Goal: Information Seeking & Learning: Learn about a topic

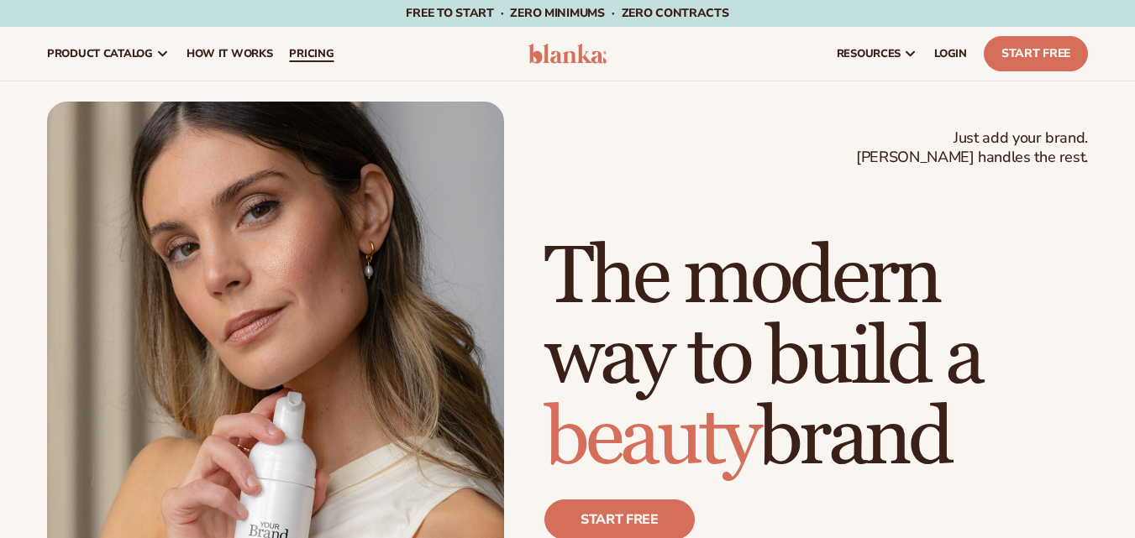
click at [312, 60] on span "pricing" at bounding box center [311, 53] width 45 height 13
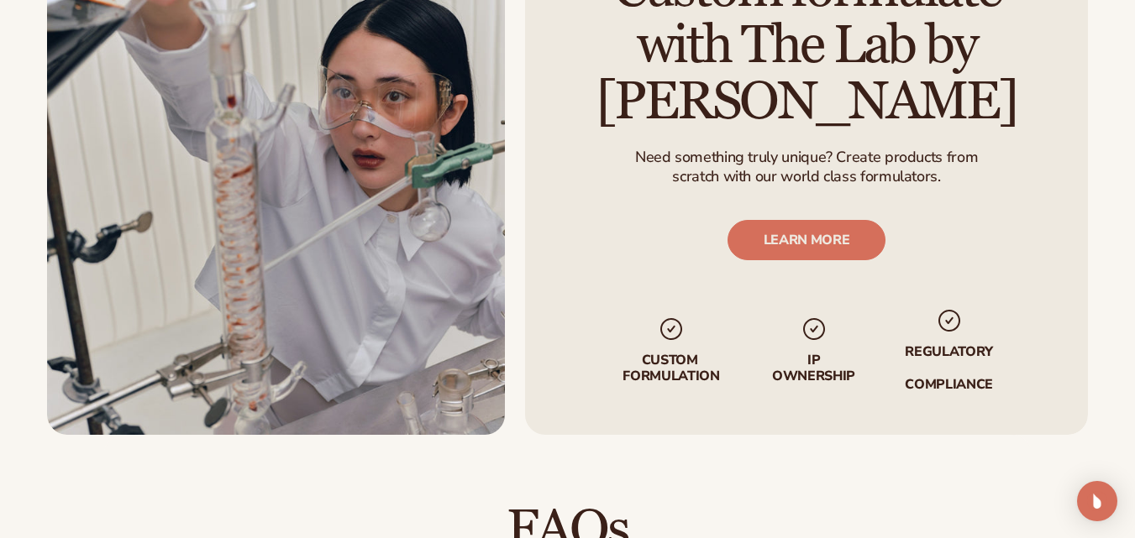
scroll to position [2408, 0]
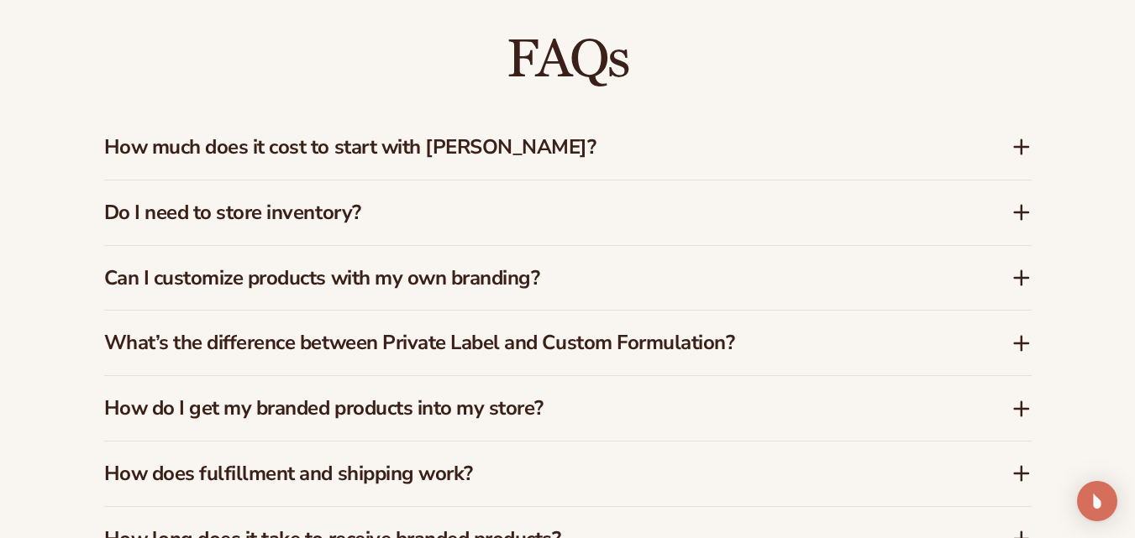
click at [1018, 137] on icon at bounding box center [1021, 147] width 20 height 20
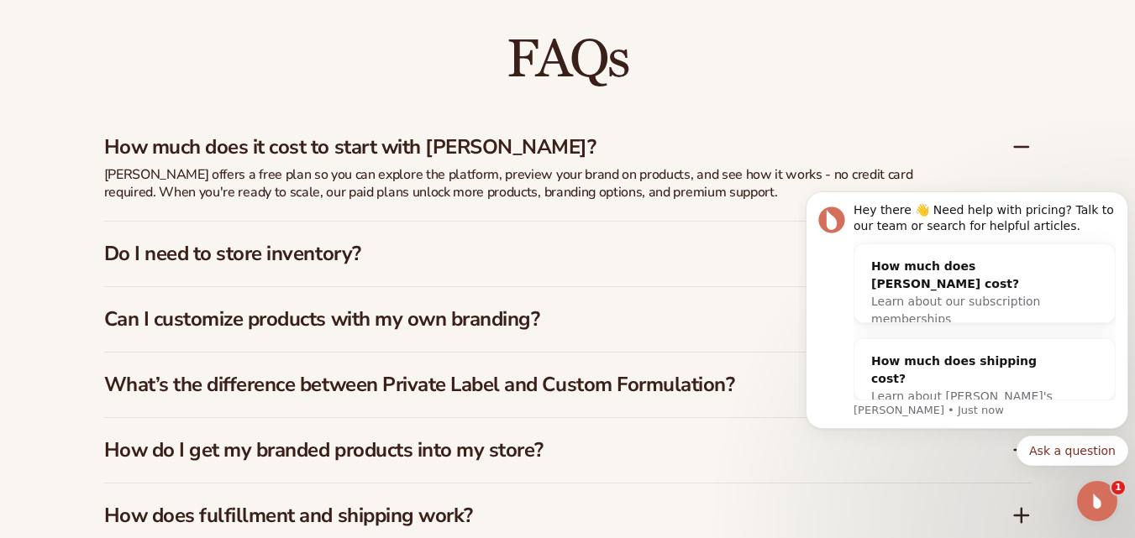
scroll to position [0, 0]
click at [317, 242] on h3 "Do I need to store inventory?" at bounding box center [532, 254] width 857 height 24
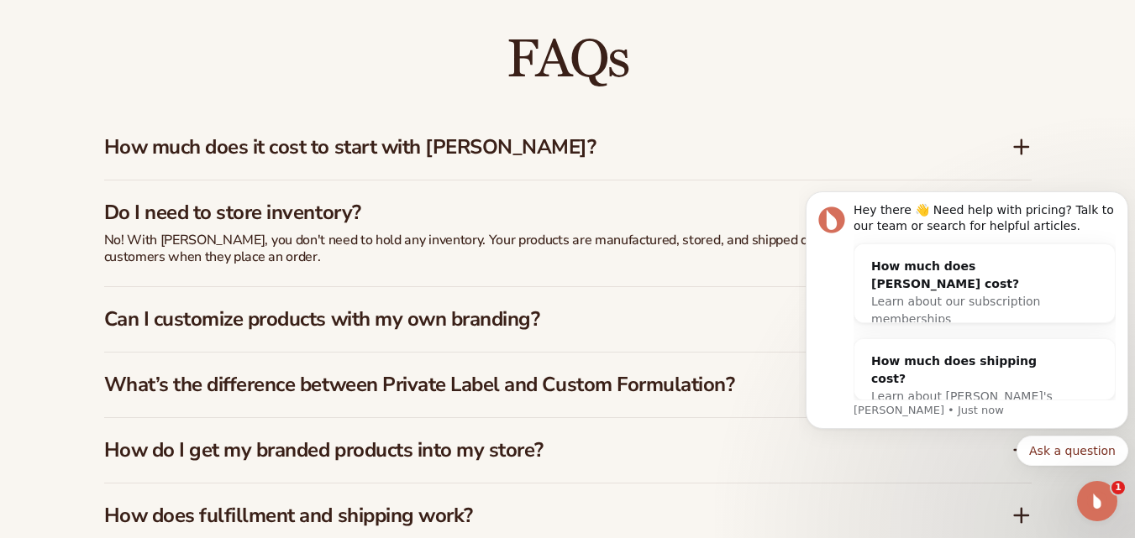
click at [470, 307] on h3 "Can I customize products with my own branding?" at bounding box center [532, 319] width 857 height 24
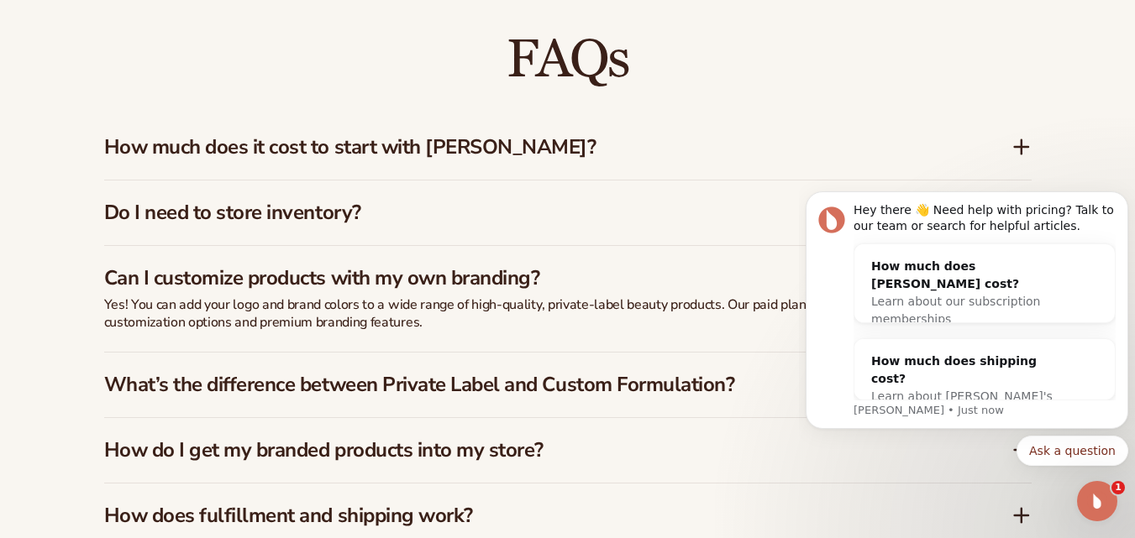
click at [441, 373] on h3 "What’s the difference between Private Label and Custom Formulation?" at bounding box center [532, 385] width 857 height 24
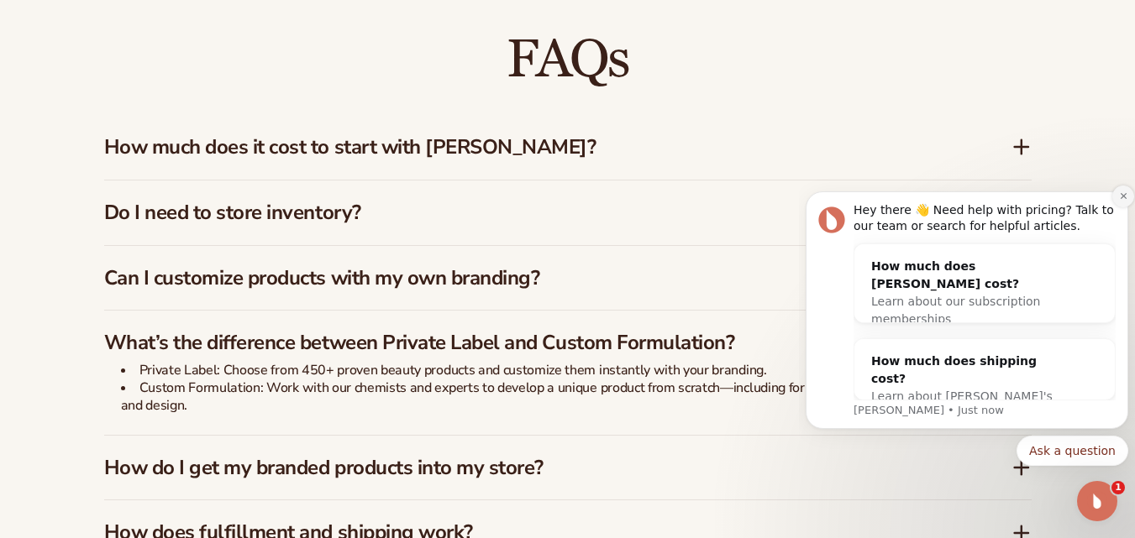
click at [1121, 192] on icon "Dismiss notification" at bounding box center [1123, 195] width 9 height 9
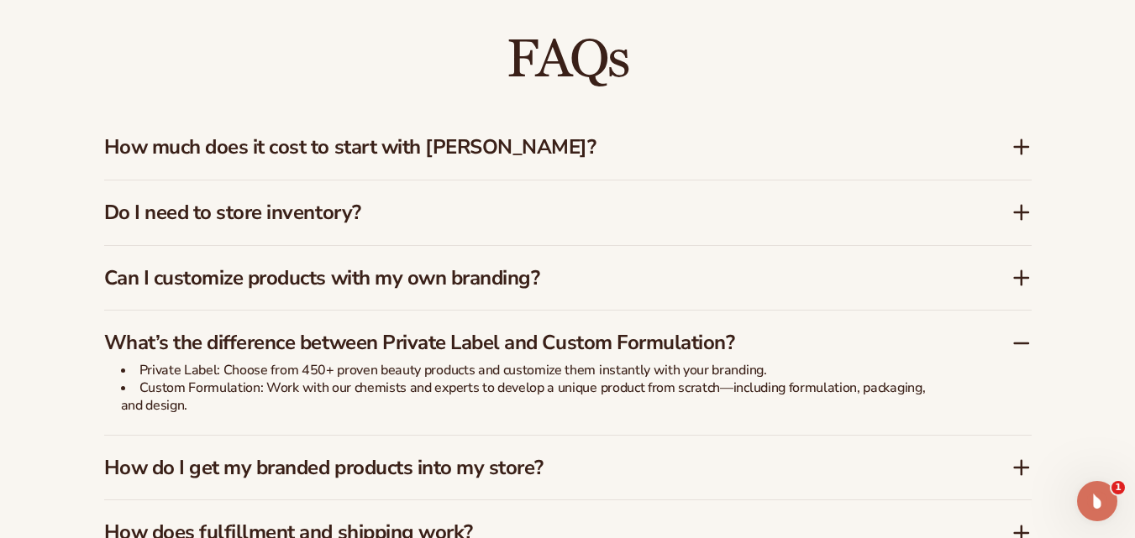
click at [474, 462] on h3 "How do I get my branded products into my store?" at bounding box center [532, 468] width 857 height 24
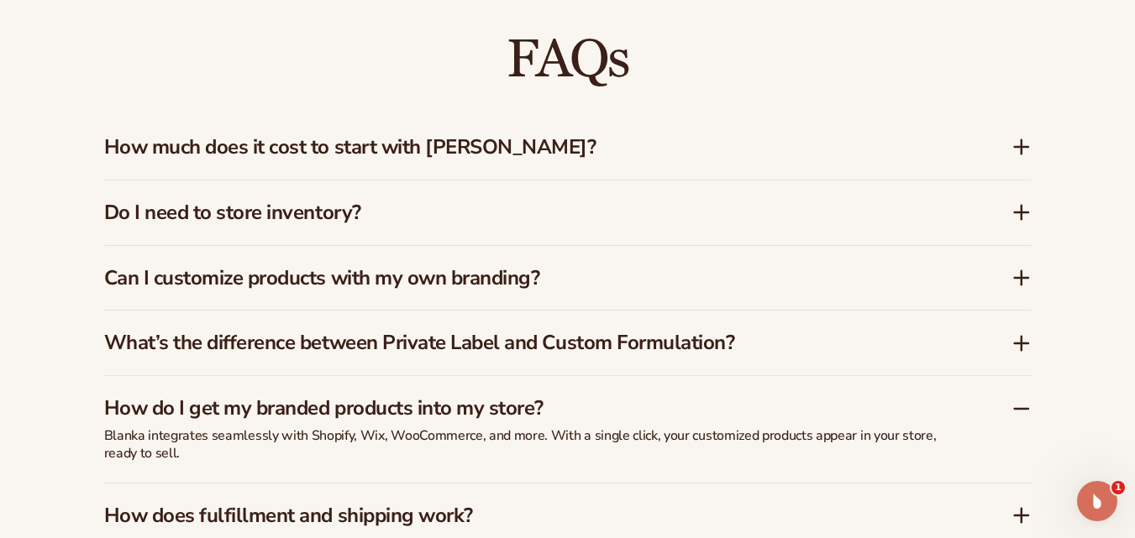
scroll to position [2878, 0]
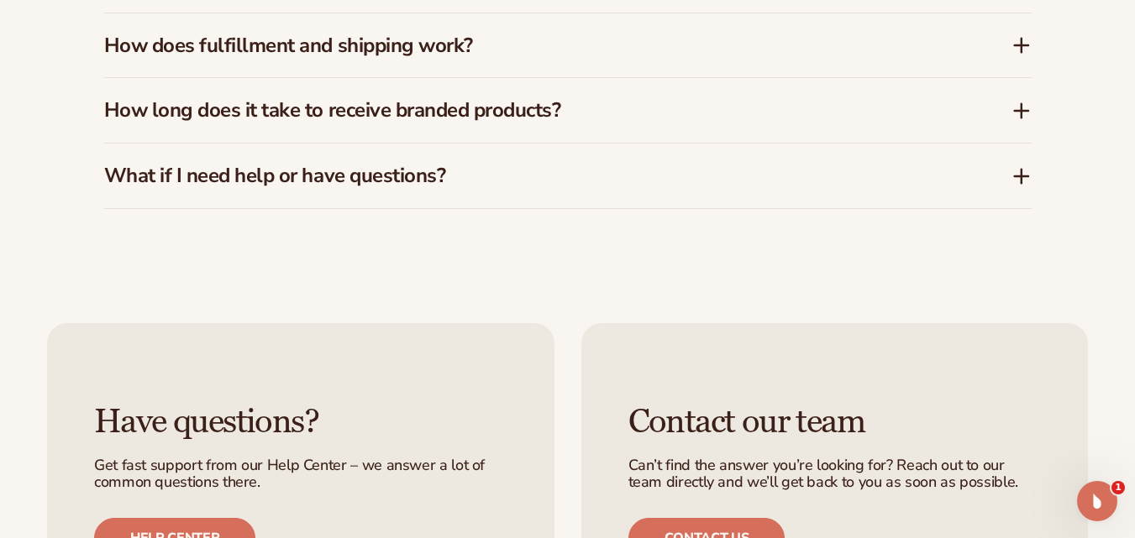
click at [1020, 101] on icon at bounding box center [1021, 111] width 20 height 20
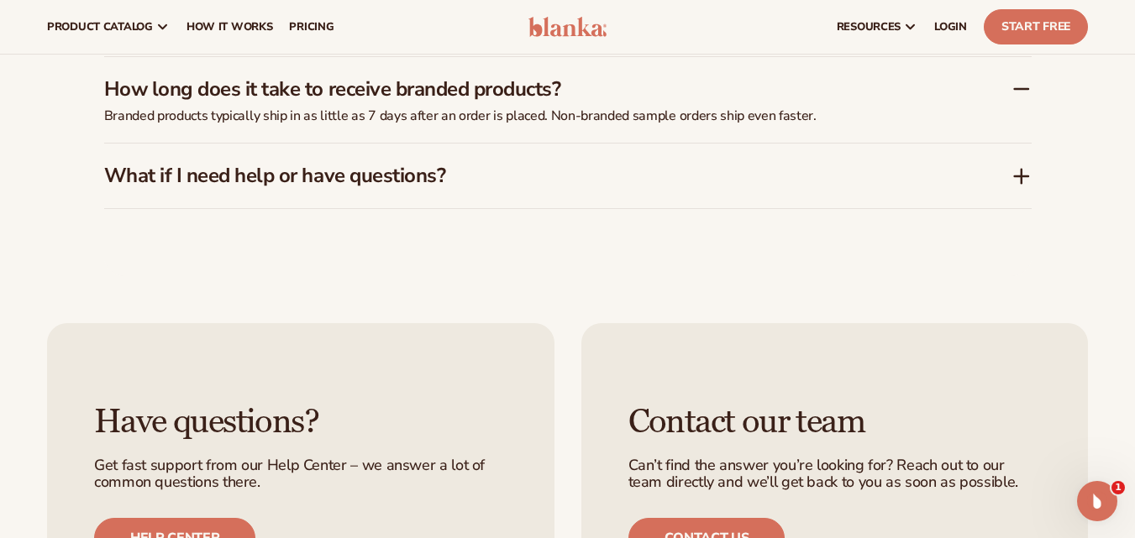
scroll to position [2837, 0]
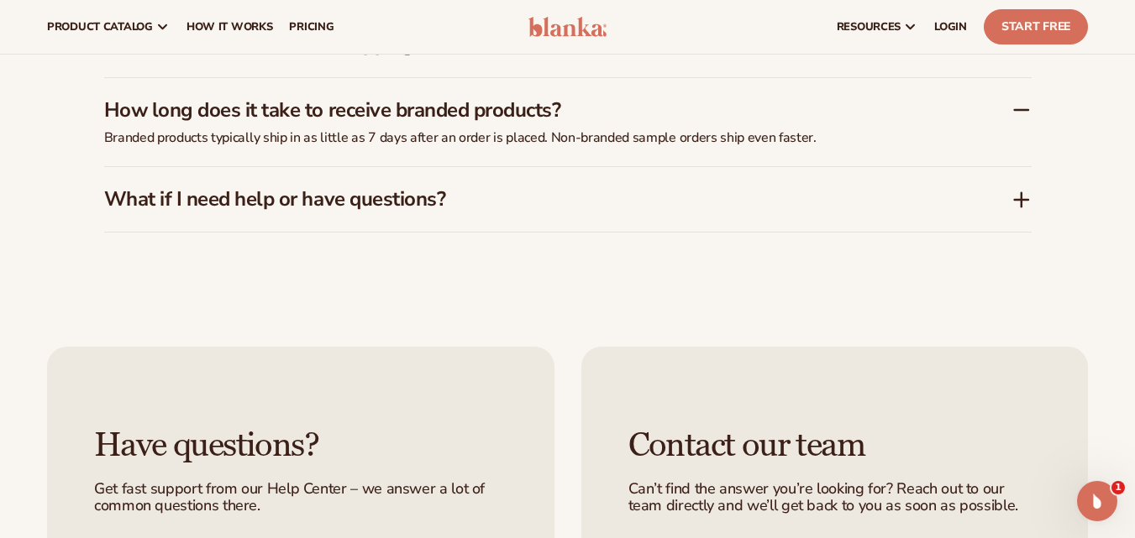
click at [1025, 200] on icon at bounding box center [1020, 200] width 13 height 0
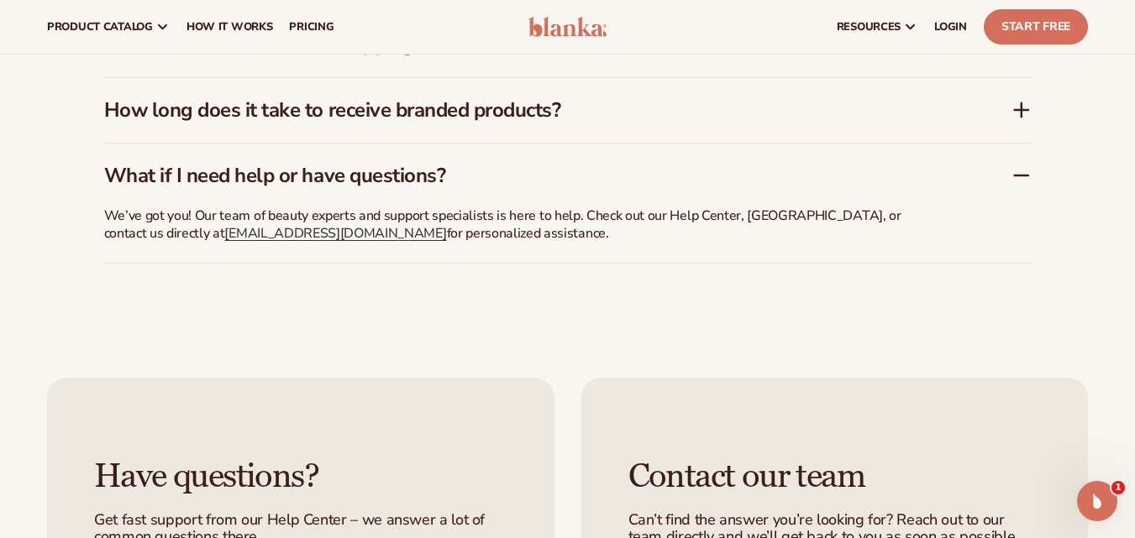
scroll to position [2367, 0]
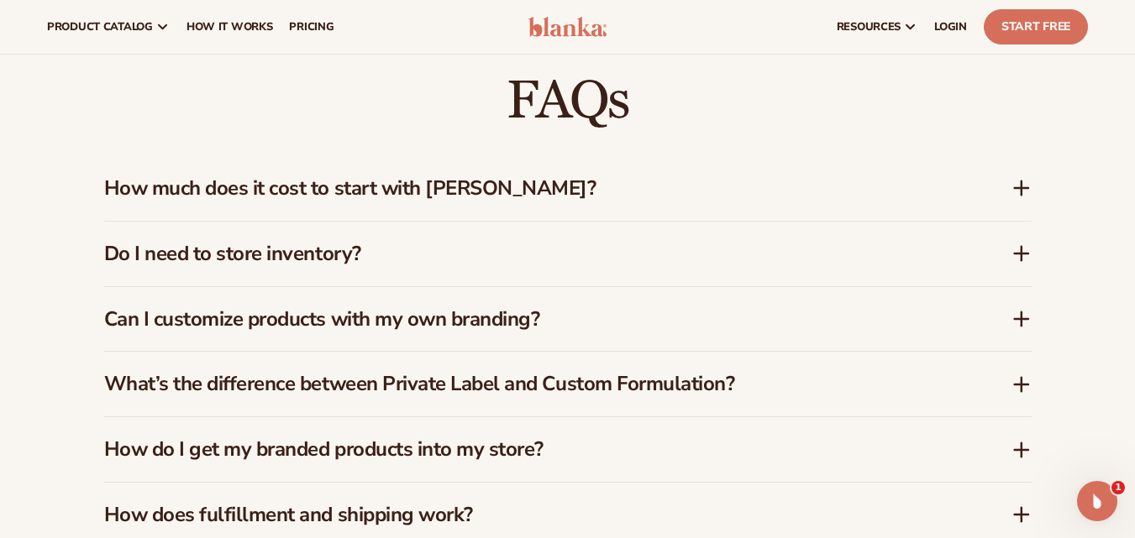
click at [1025, 309] on icon at bounding box center [1021, 319] width 20 height 20
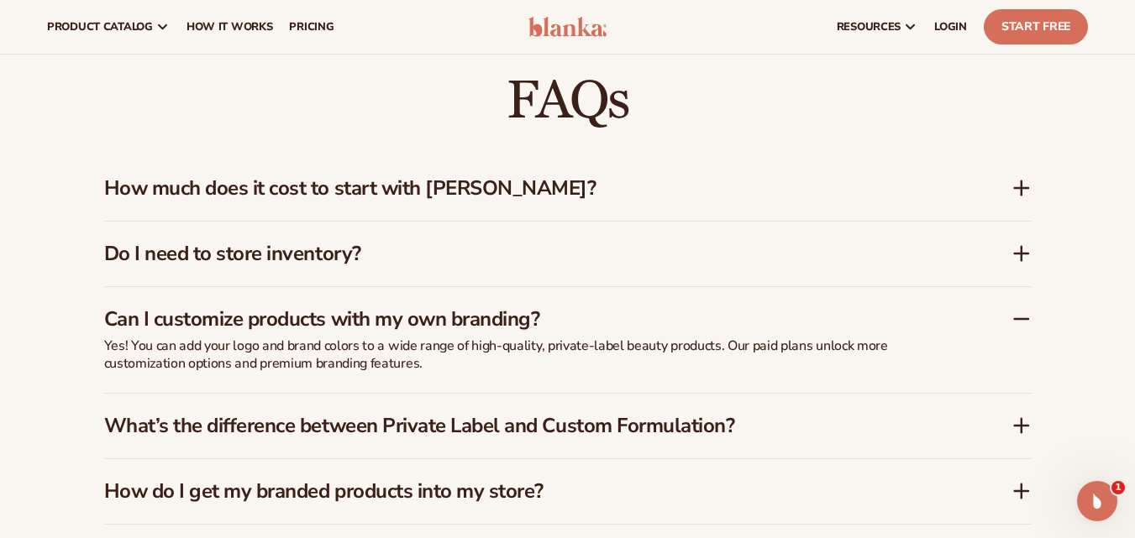
scroll to position [1896, 0]
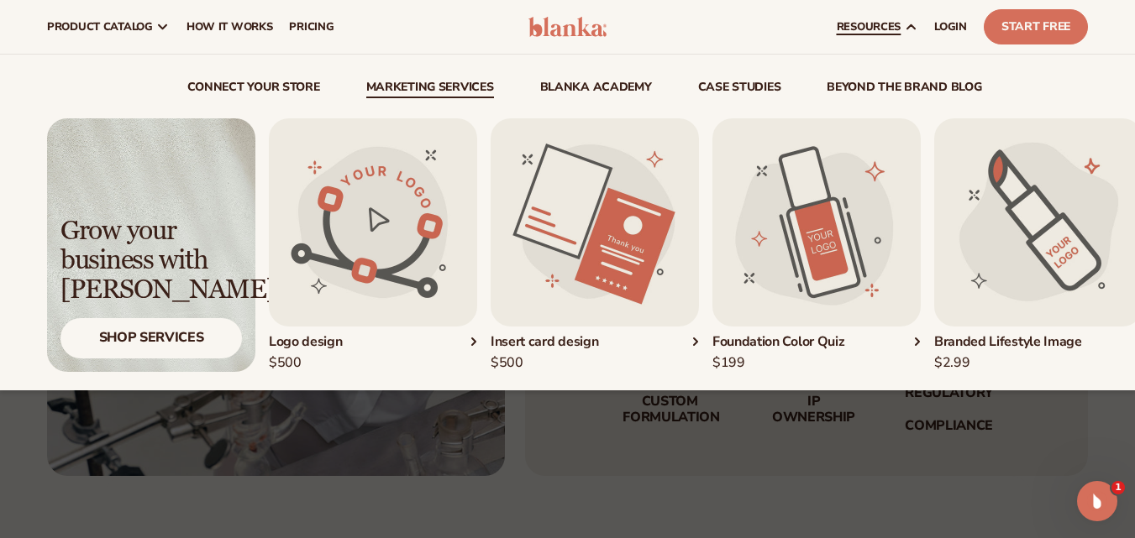
click at [412, 234] on img "1 / 5" at bounding box center [373, 222] width 208 height 208
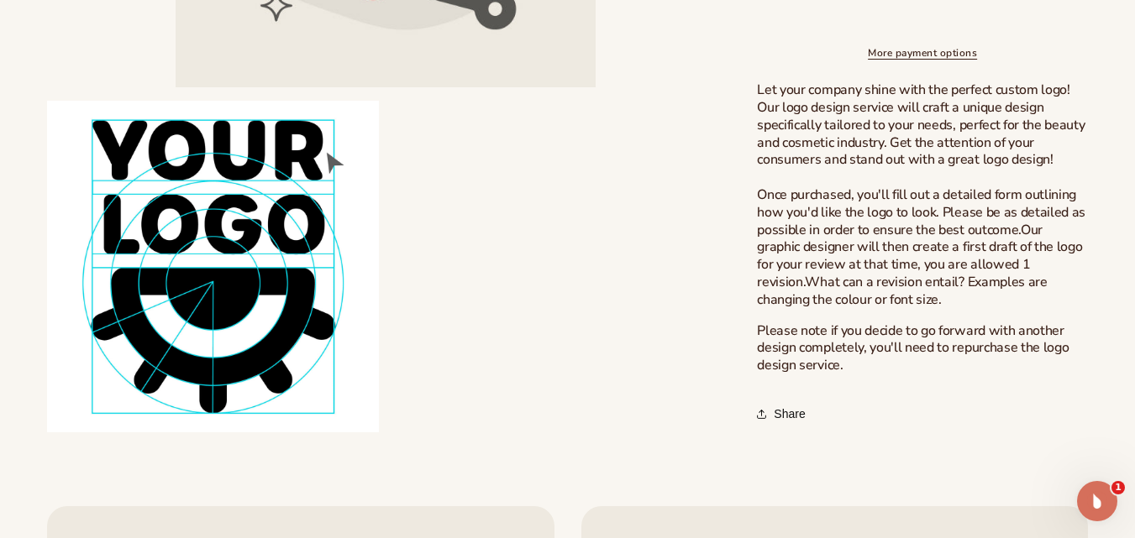
drag, startPoint x: 1142, startPoint y: 174, endPoint x: 599, endPoint y: 277, distance: 553.1
click at [599, 277] on ul "Open media 1 in modal Open media 2 in modal" at bounding box center [385, 49] width 676 height 765
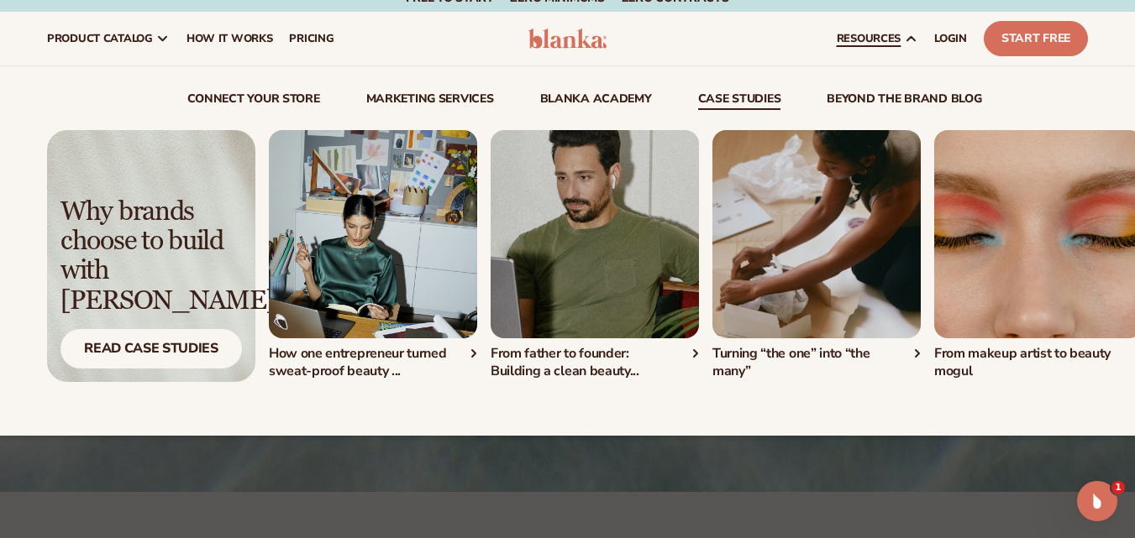
click at [739, 103] on link "case studies" at bounding box center [739, 101] width 83 height 17
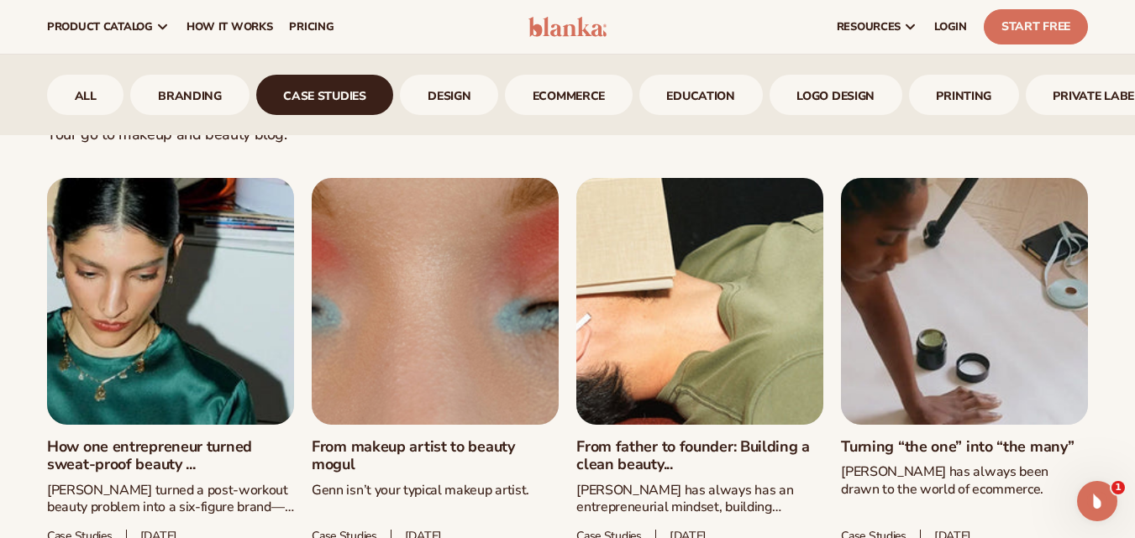
scroll to position [722, 0]
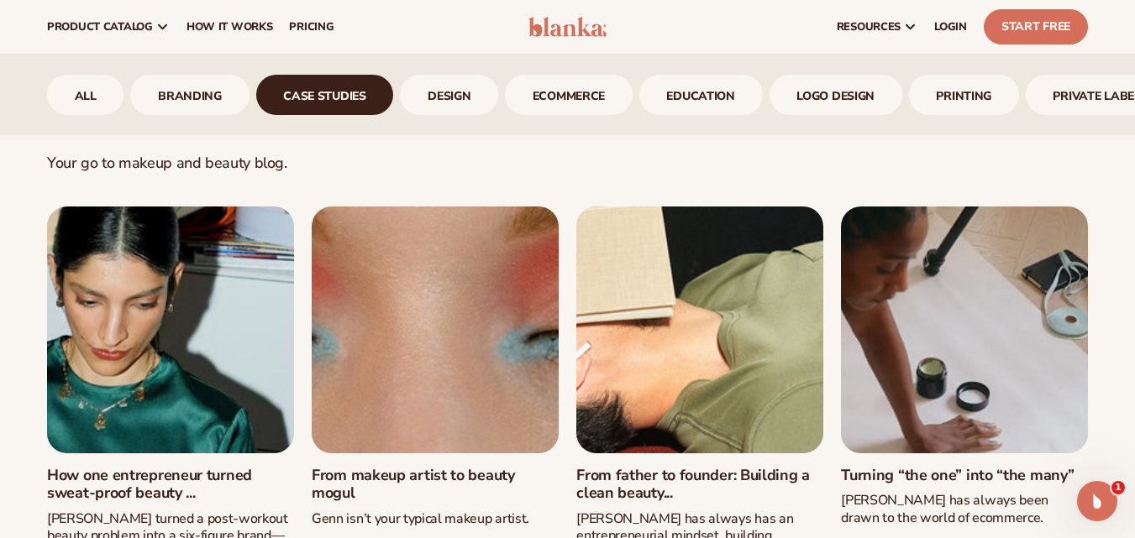
click at [406, 472] on link "From makeup artist to beauty mogul" at bounding box center [435, 485] width 247 height 36
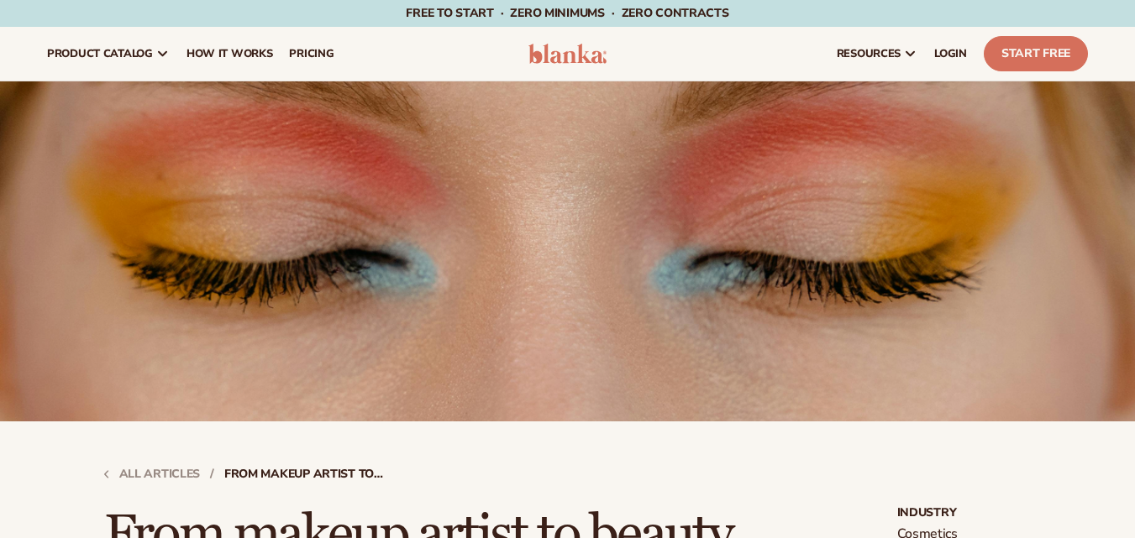
click at [931, 412] on img at bounding box center [567, 251] width 1135 height 340
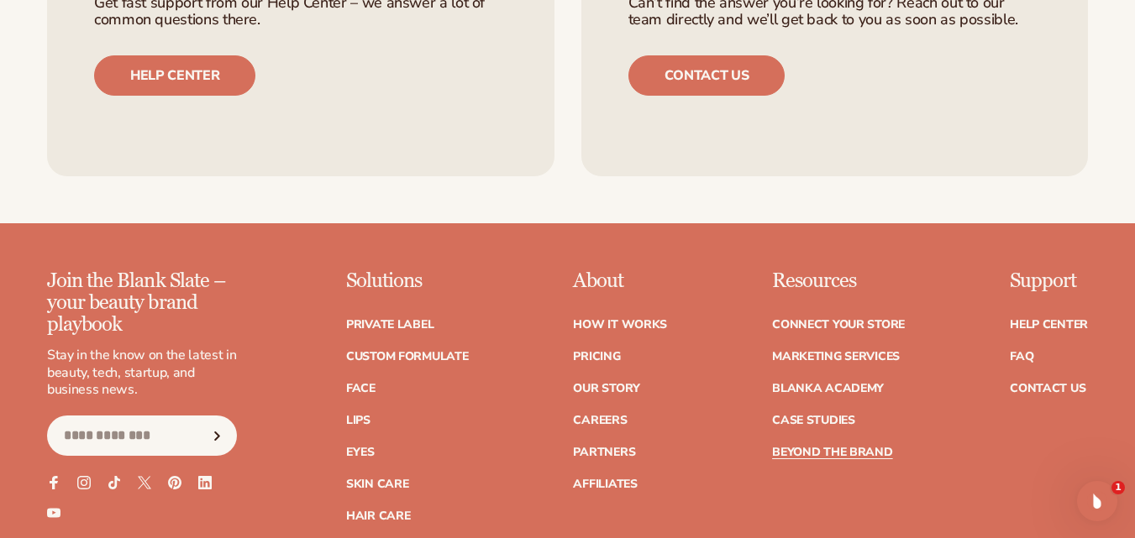
scroll to position [4464, 0]
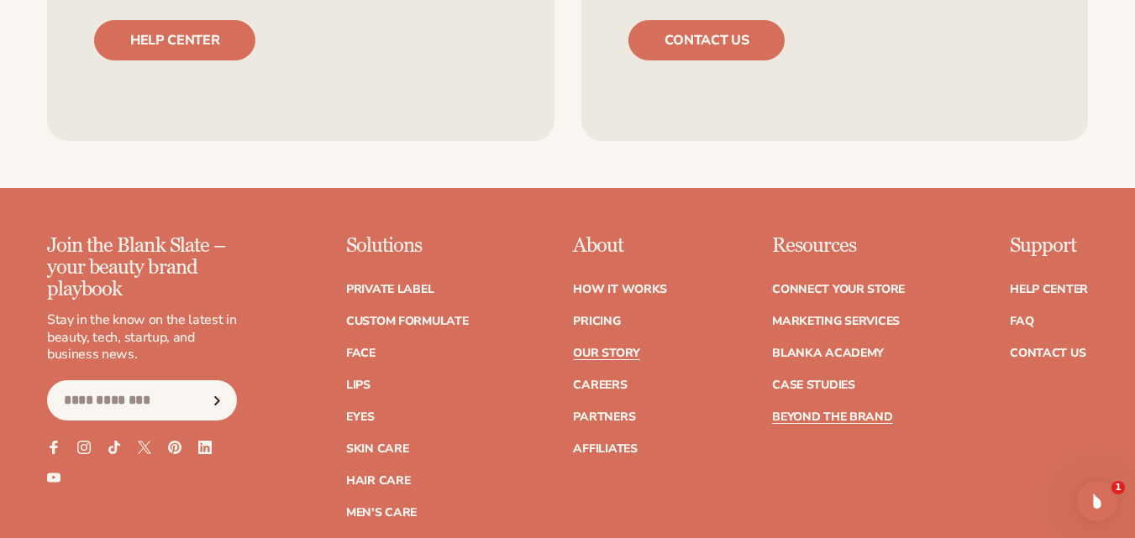
click at [610, 348] on link "Our Story" at bounding box center [606, 354] width 66 height 12
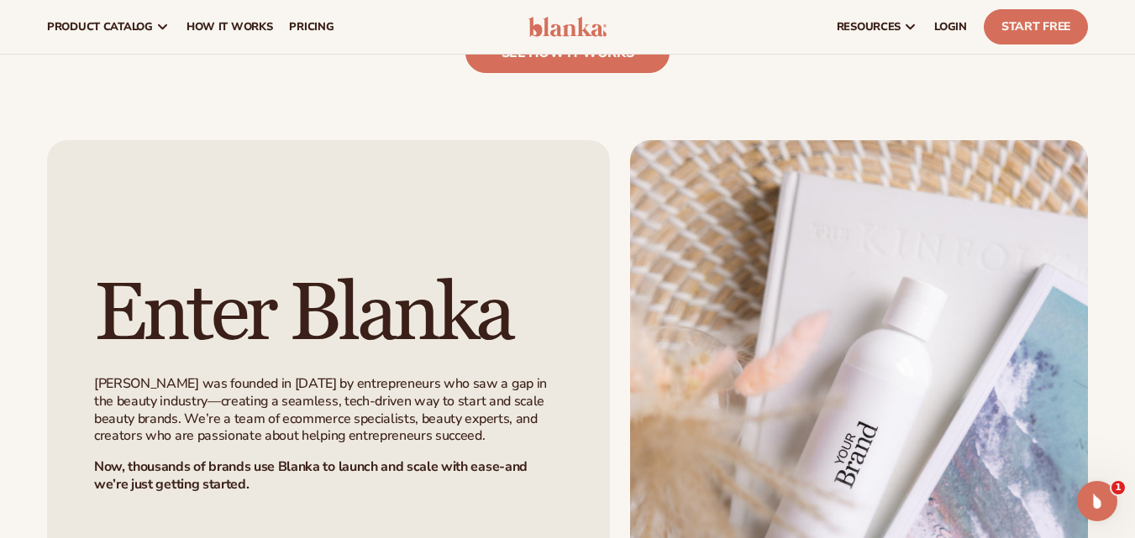
scroll to position [448, 0]
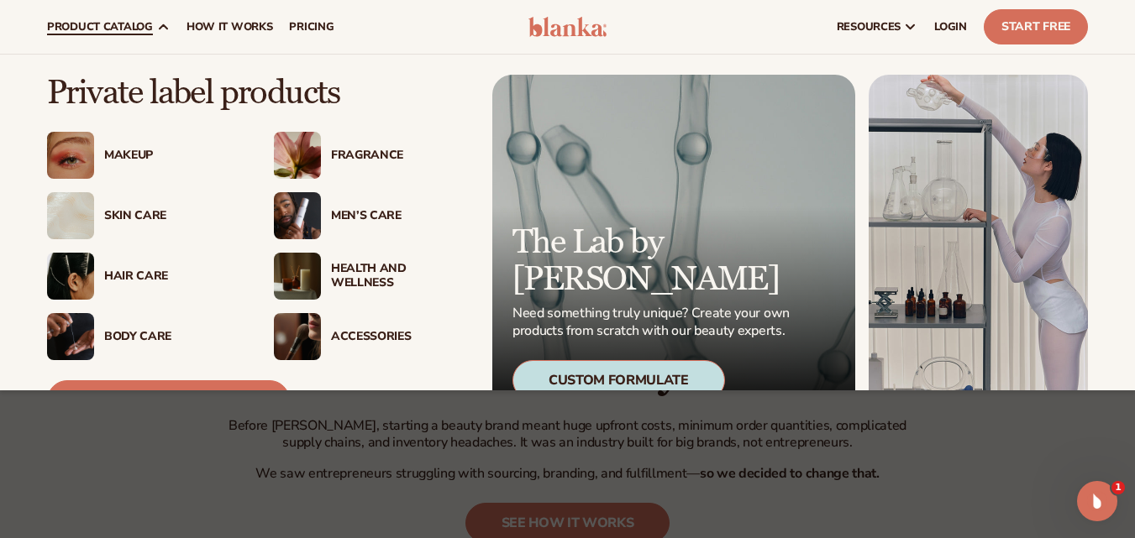
click at [165, 20] on icon at bounding box center [162, 26] width 13 height 13
click at [306, 147] on img at bounding box center [297, 155] width 47 height 47
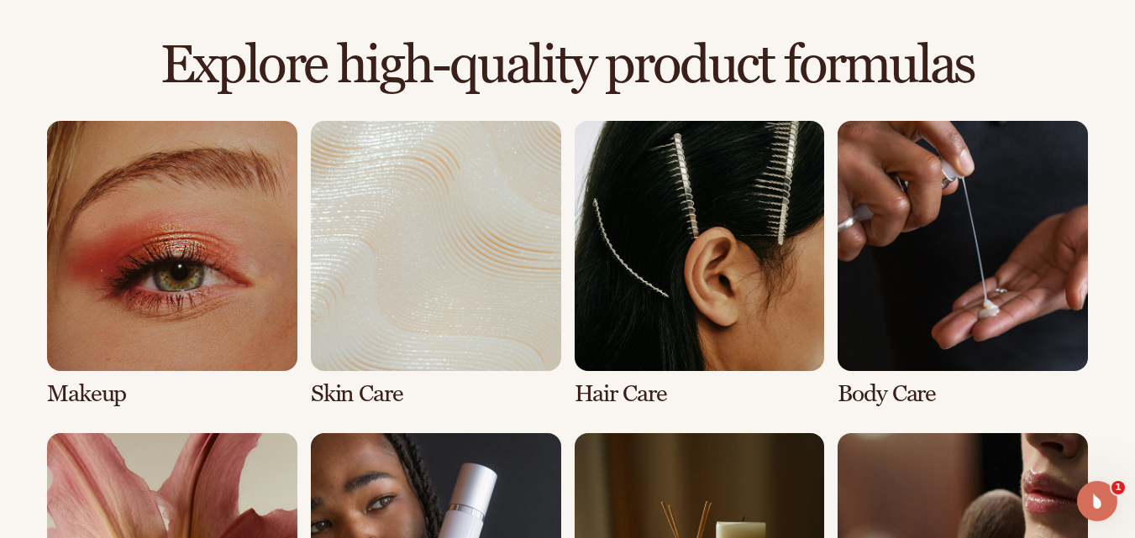
scroll to position [1146, 0]
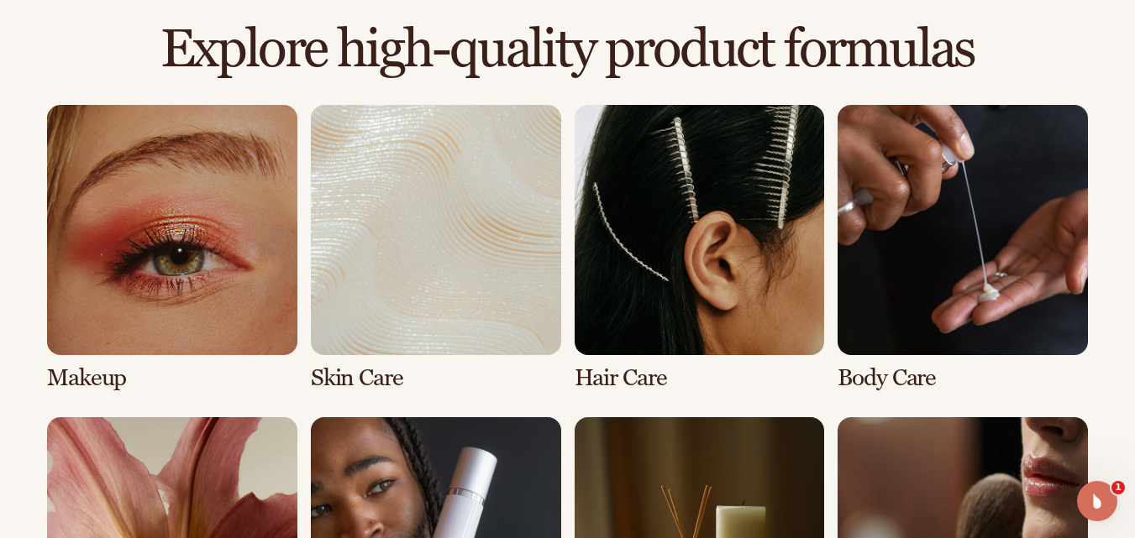
click at [244, 239] on link "1 / 8" at bounding box center [172, 248] width 250 height 286
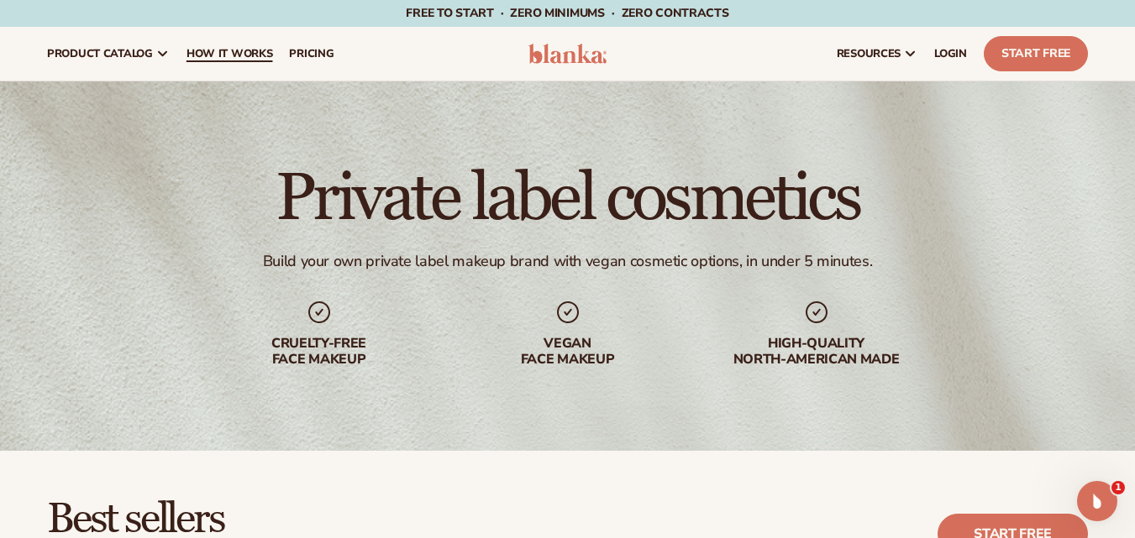
click at [233, 47] on span "How It Works" at bounding box center [229, 53] width 87 height 13
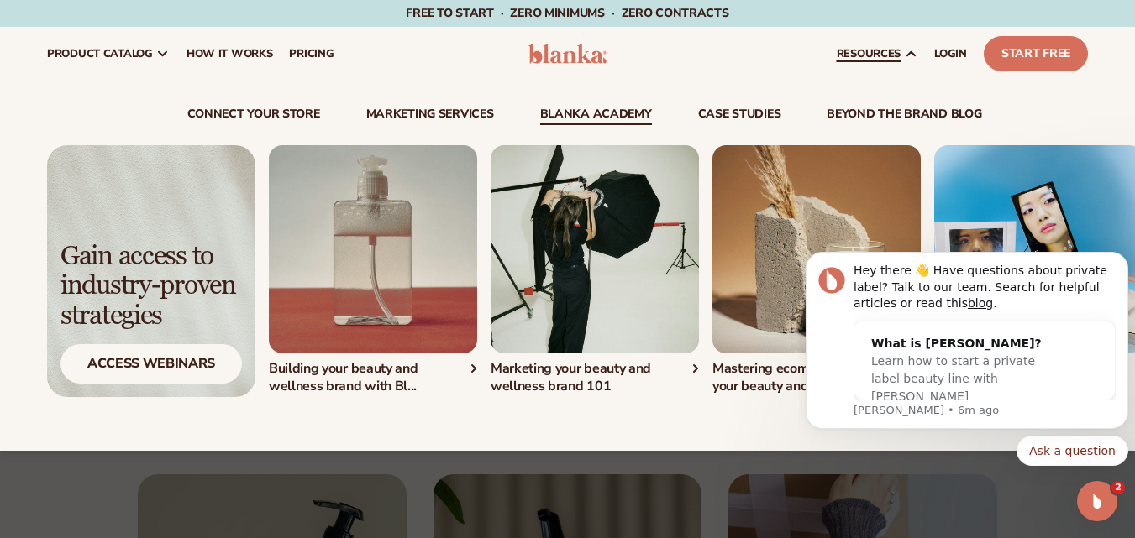
click at [622, 118] on link "Blanka Academy" at bounding box center [596, 116] width 112 height 17
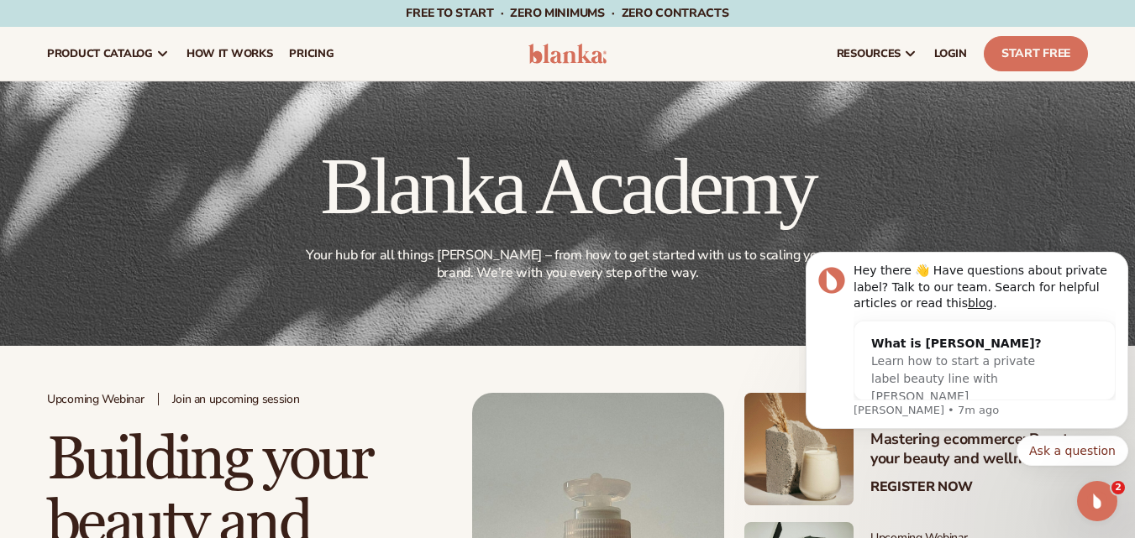
click at [1124, 254] on icon "Dismiss notification" at bounding box center [1123, 257] width 9 height 9
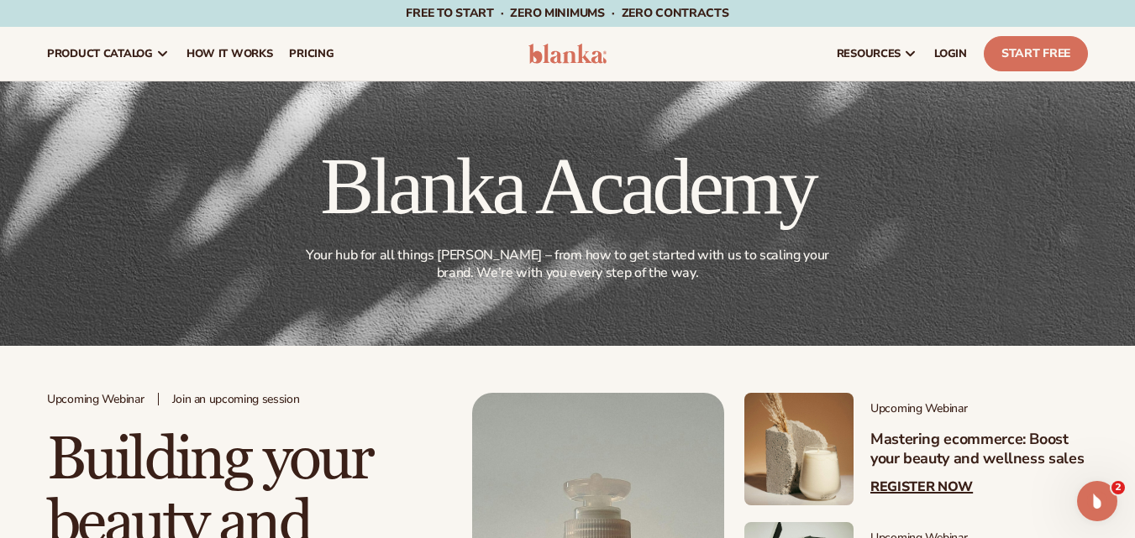
click at [904, 480] on link "Register Now" at bounding box center [921, 488] width 102 height 16
click at [301, 56] on span "pricing" at bounding box center [311, 53] width 45 height 13
click at [300, 57] on span "pricing" at bounding box center [311, 53] width 45 height 13
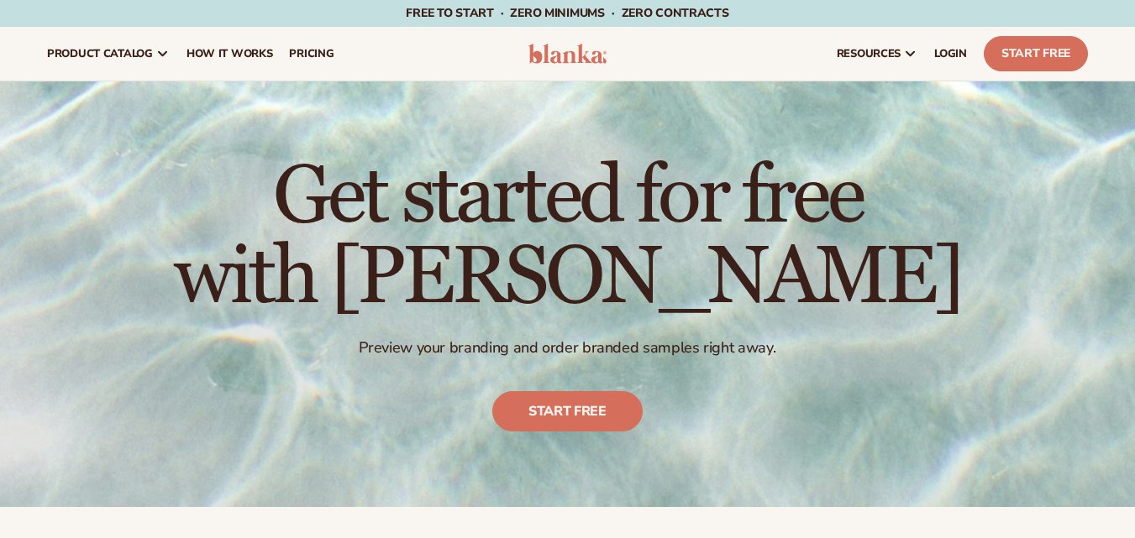
scroll to position [470, 0]
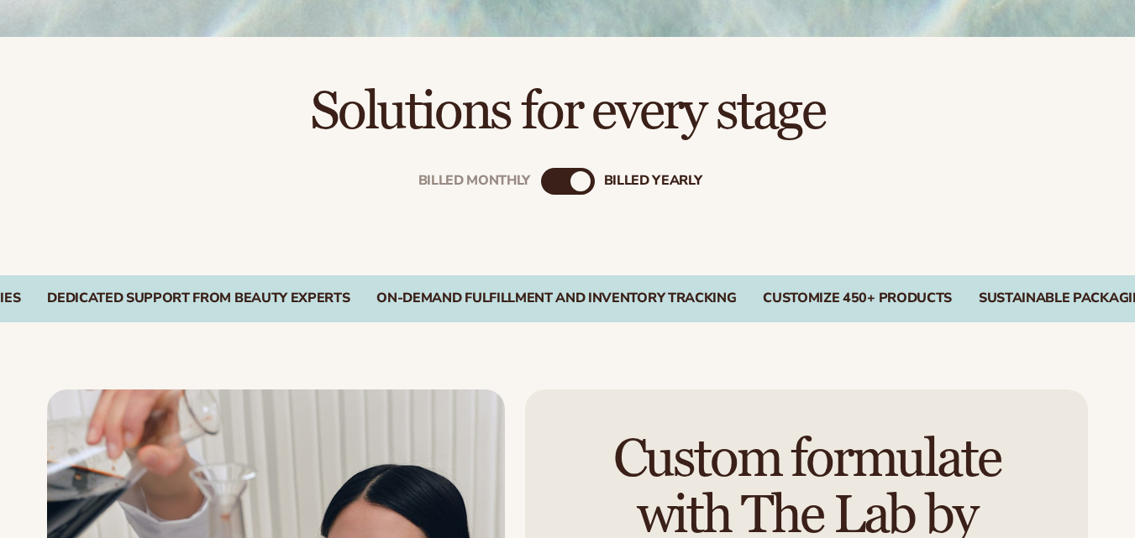
click at [556, 186] on div "Billed Monthly" at bounding box center [551, 181] width 20 height 20
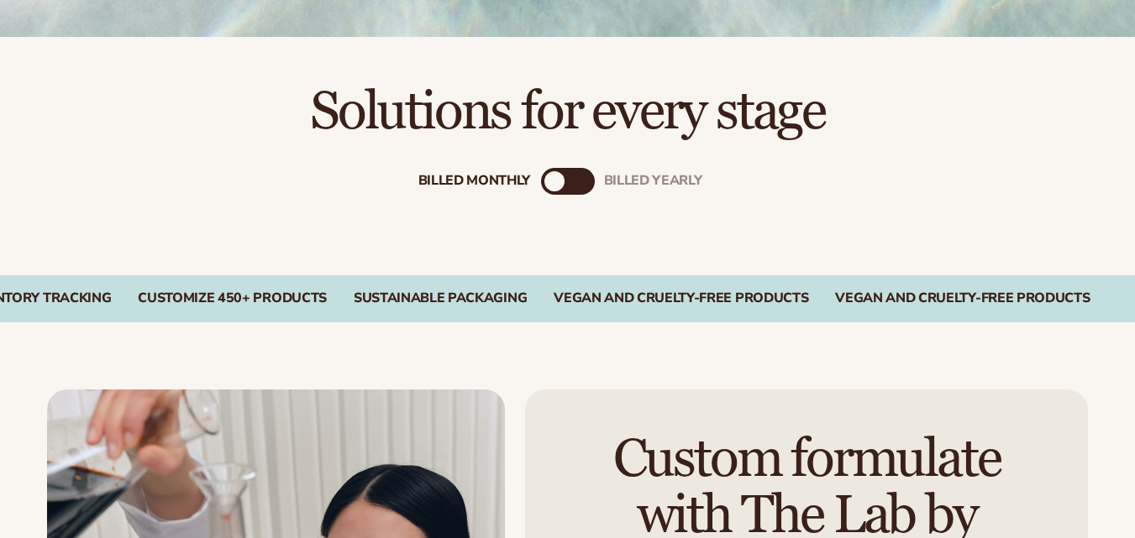
click at [327, 302] on div "CUSTOMIZE 450+ PRODUCTS" at bounding box center [232, 299] width 189 height 16
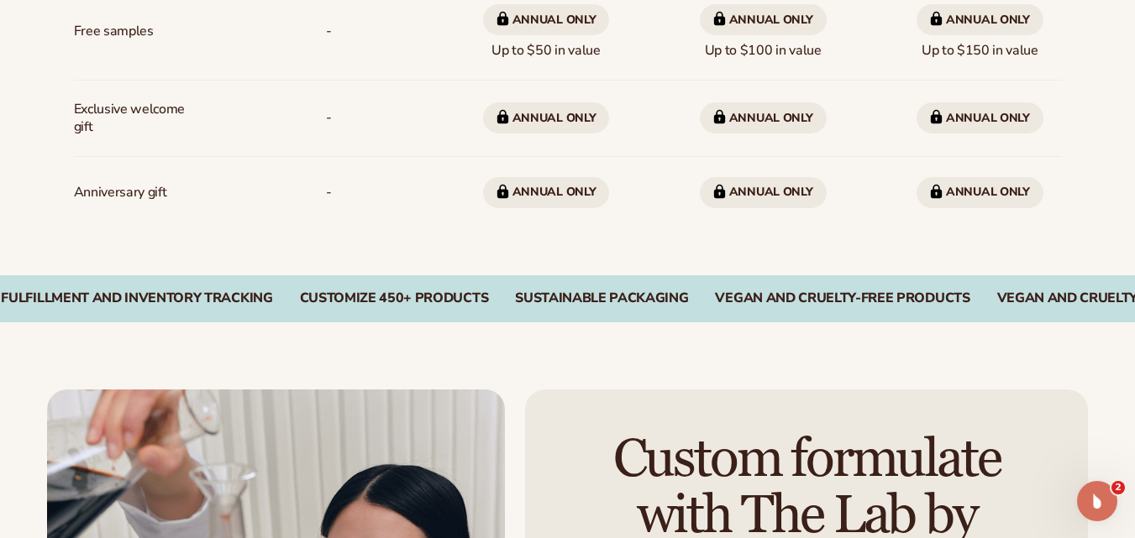
scroll to position [1932, 0]
